Goal: Information Seeking & Learning: Learn about a topic

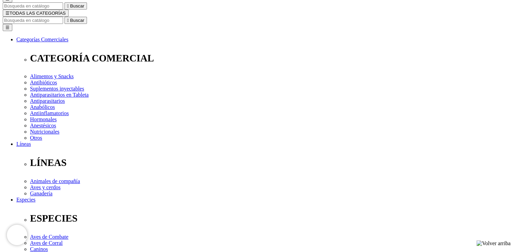
scroll to position [82, 0]
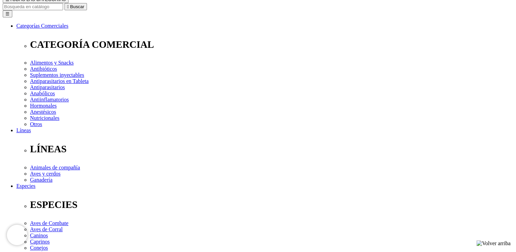
select select "381"
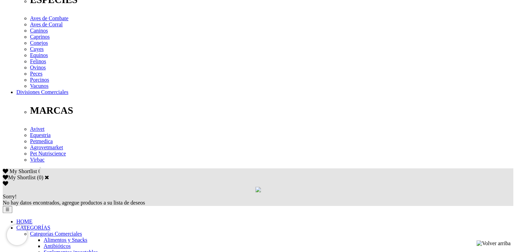
scroll to position [300, 0]
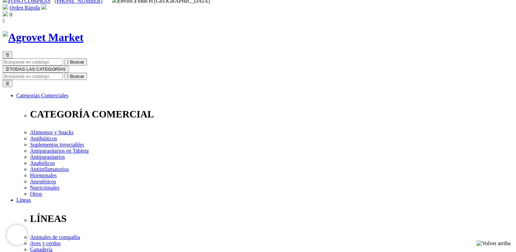
scroll to position [14, 0]
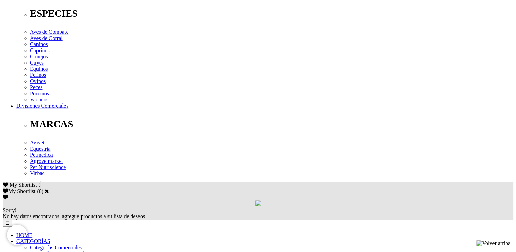
scroll to position [287, 0]
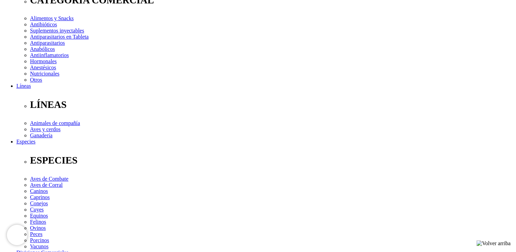
scroll to position [163, 0]
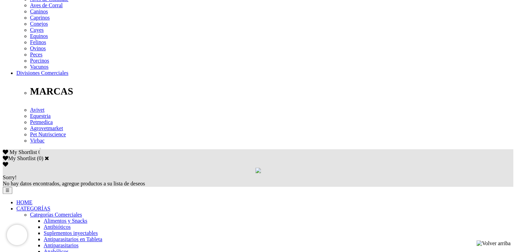
scroll to position [328, 0]
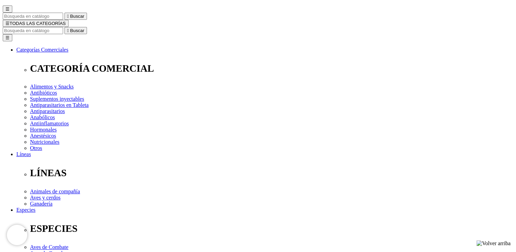
scroll to position [67, 0]
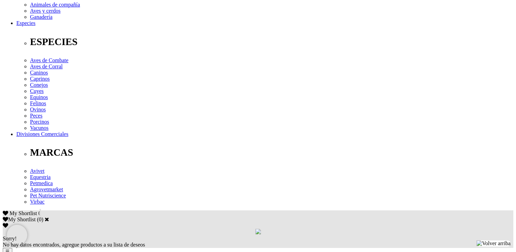
scroll to position [246, 0]
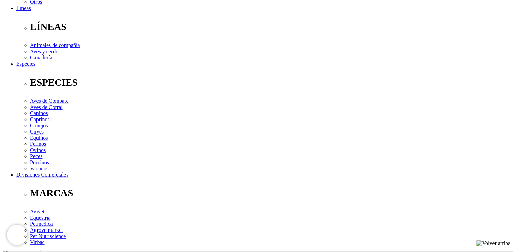
scroll to position [205, 0]
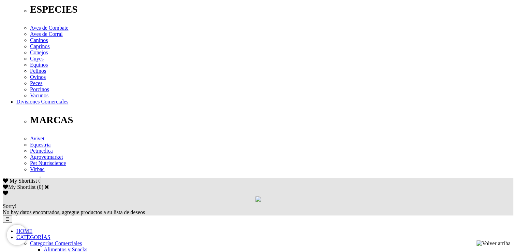
scroll to position [246, 0]
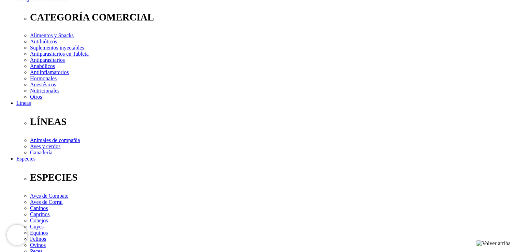
scroll to position [96, 0]
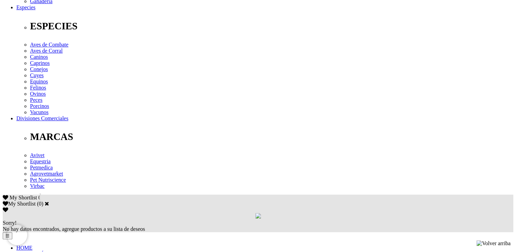
scroll to position [273, 0]
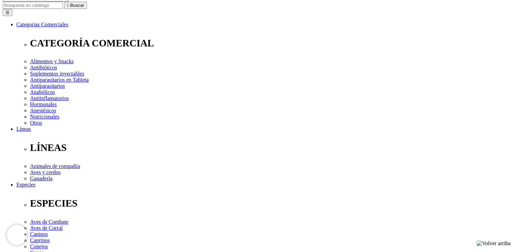
scroll to position [82, 0]
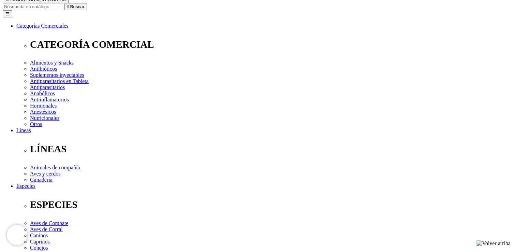
select select "26"
